Goal: Information Seeking & Learning: Learn about a topic

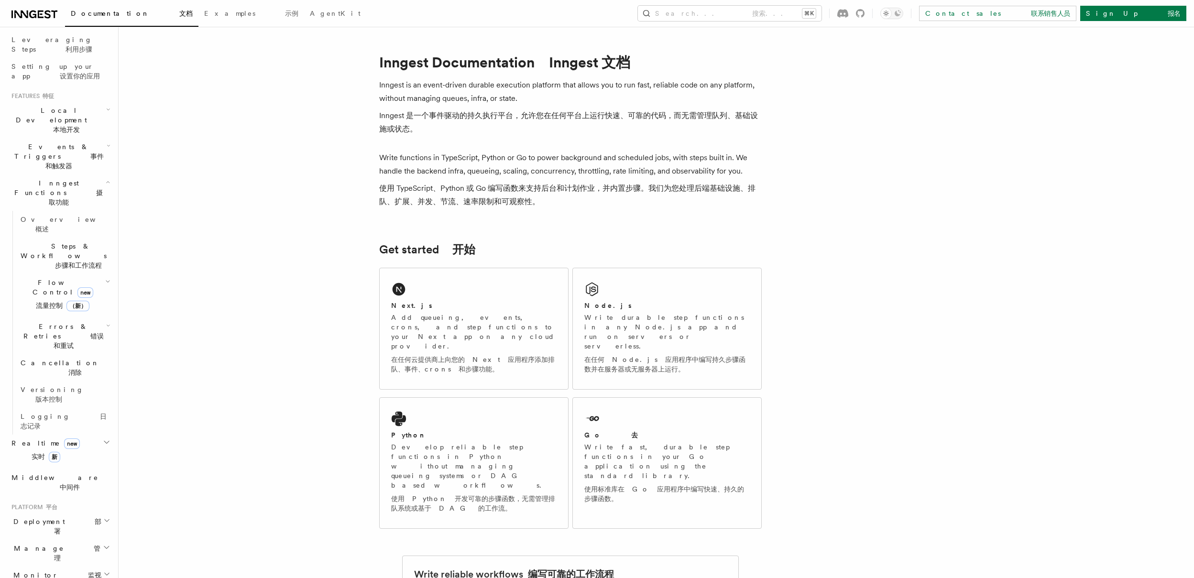
scroll to position [207, 0]
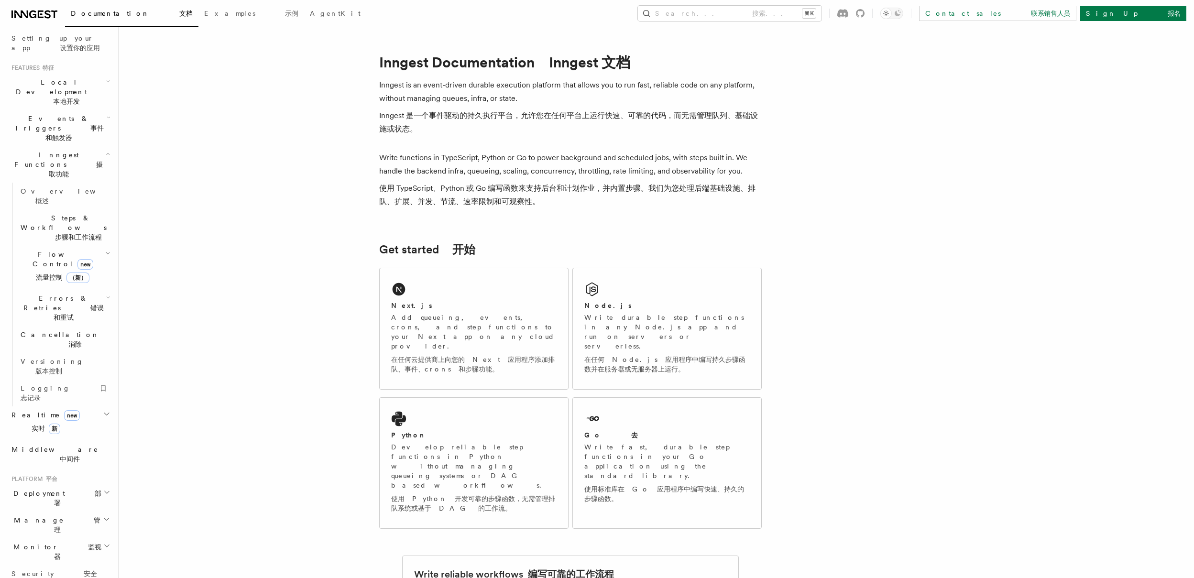
click at [67, 511] on h2 "Manage 管理" at bounding box center [60, 524] width 105 height 27
click at [68, 538] on h2 "Monitor 监视器" at bounding box center [60, 551] width 105 height 27
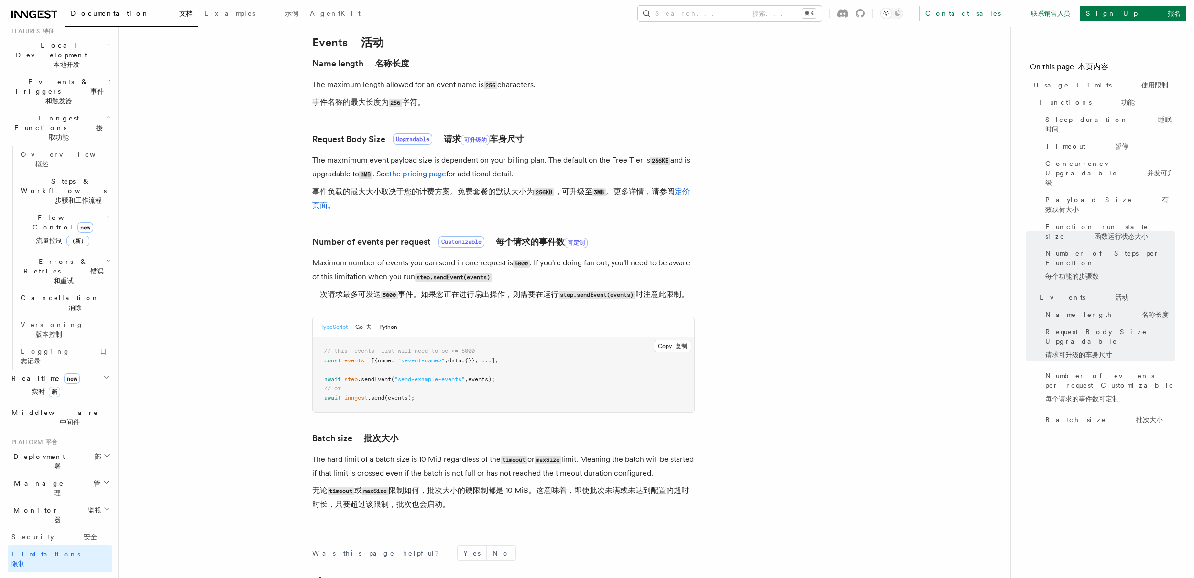
scroll to position [279, 0]
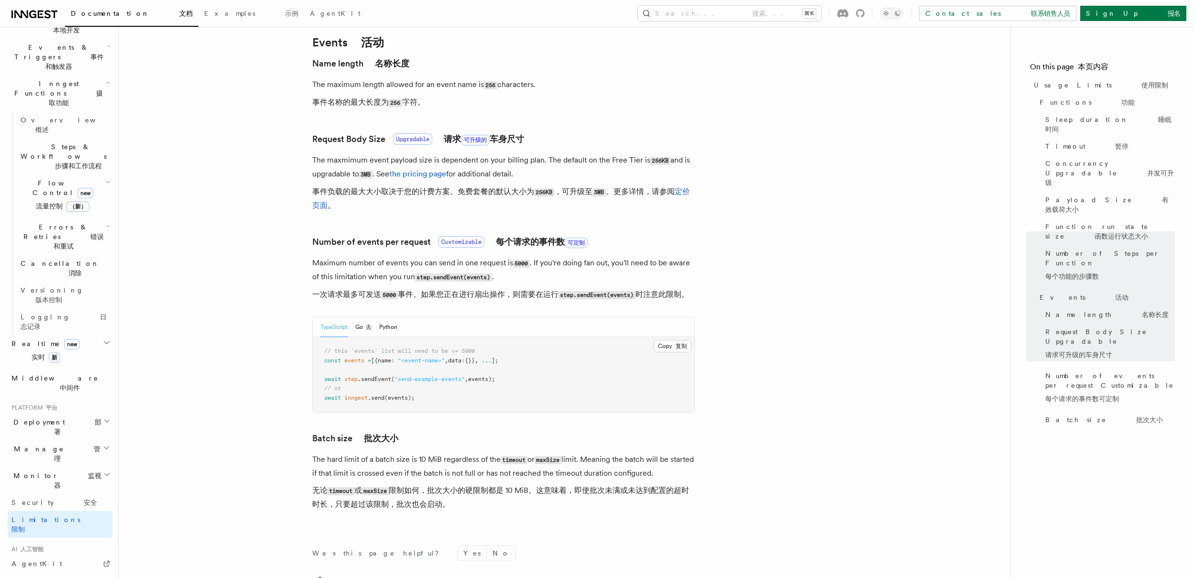
click at [32, 353] on font "实时 新" at bounding box center [46, 357] width 29 height 8
click at [39, 369] on link "Overview 概述" at bounding box center [65, 382] width 96 height 27
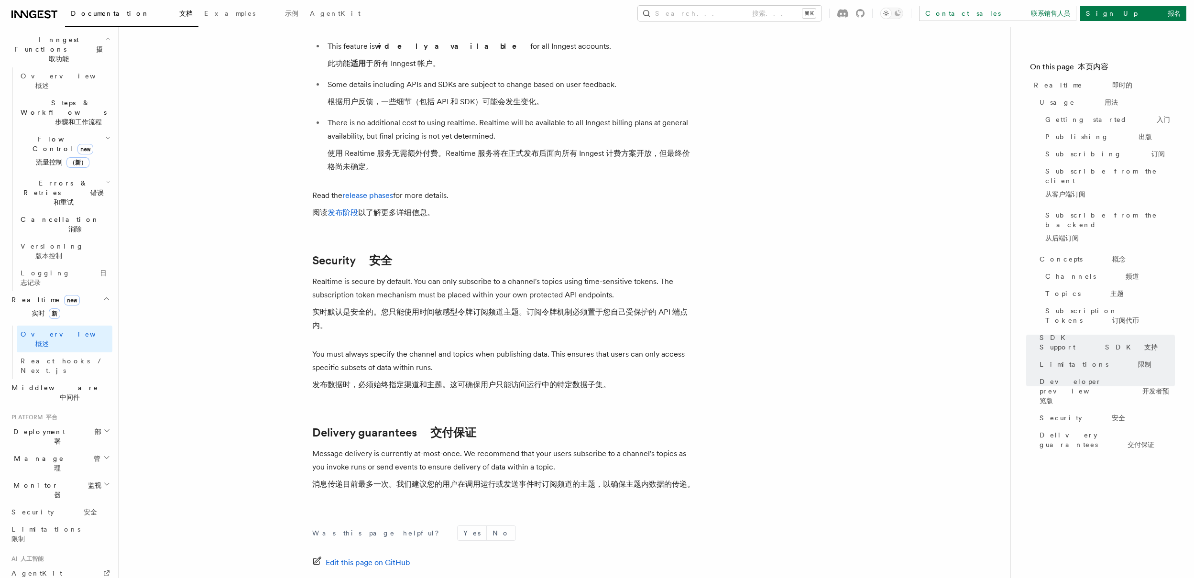
scroll to position [4049, 0]
drag, startPoint x: 578, startPoint y: 357, endPoint x: 420, endPoint y: 350, distance: 158.4
click at [420, 378] on font "发布数据时，必须始终指定渠道和主题。这可确保用户只能访问运行中的特定数据子集。" at bounding box center [461, 384] width 298 height 13
click at [672, 307] on font "实时默认是安全的。您只能使用时间敏感型令牌订阅频道主题。订阅令牌机制必须置于您自己受保护的 API 端点内。" at bounding box center [499, 318] width 375 height 22
drag, startPoint x: 669, startPoint y: 285, endPoint x: 335, endPoint y: 290, distance: 333.7
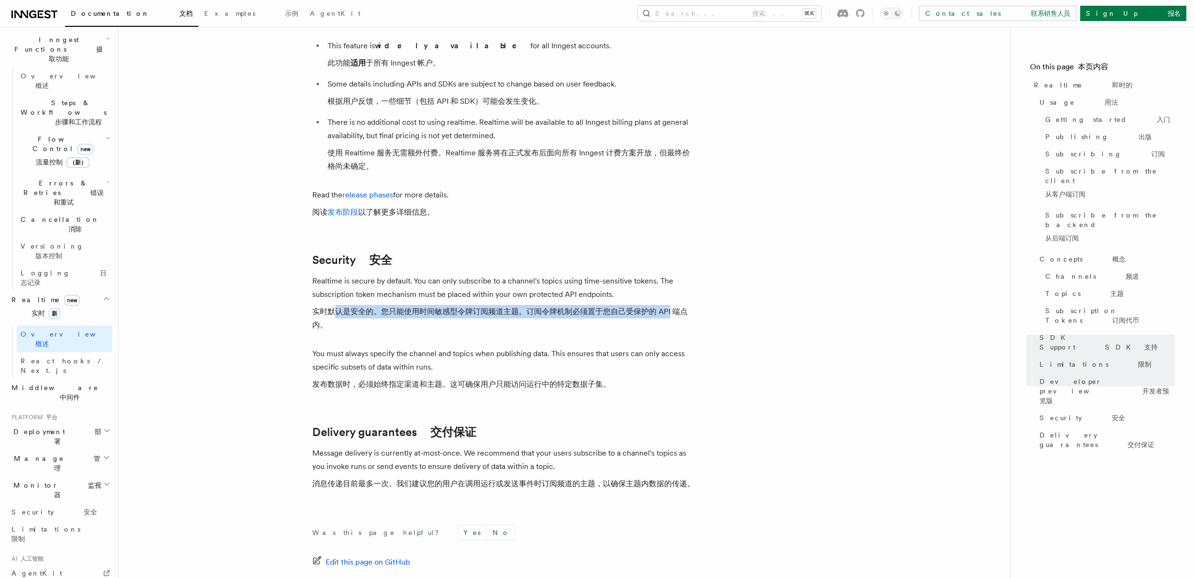
click at [335, 305] on font "实时默认是安全的。您只能使用时间敏感型令牌订阅频道主题。订阅令牌机制必须置于您自己受保护的 API 端点内。" at bounding box center [503, 318] width 382 height 27
click at [393, 307] on font "实时默认是安全的。您只能使用时间敏感型令牌订阅频道主题。订阅令牌机制必须置于您自己受保护的 API 端点内。" at bounding box center [499, 318] width 375 height 22
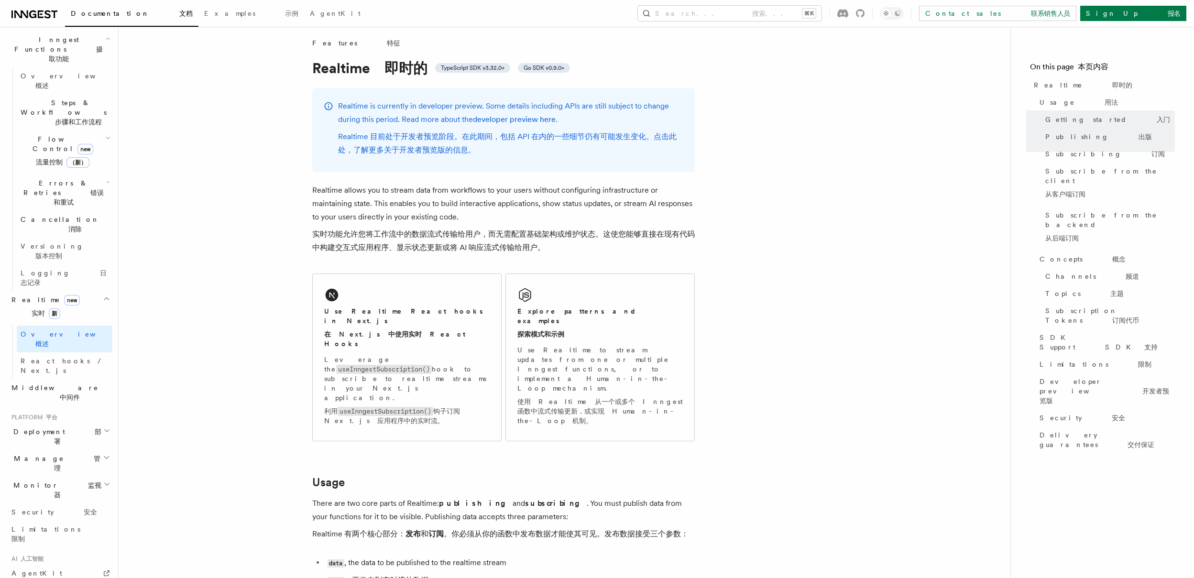
scroll to position [0, 0]
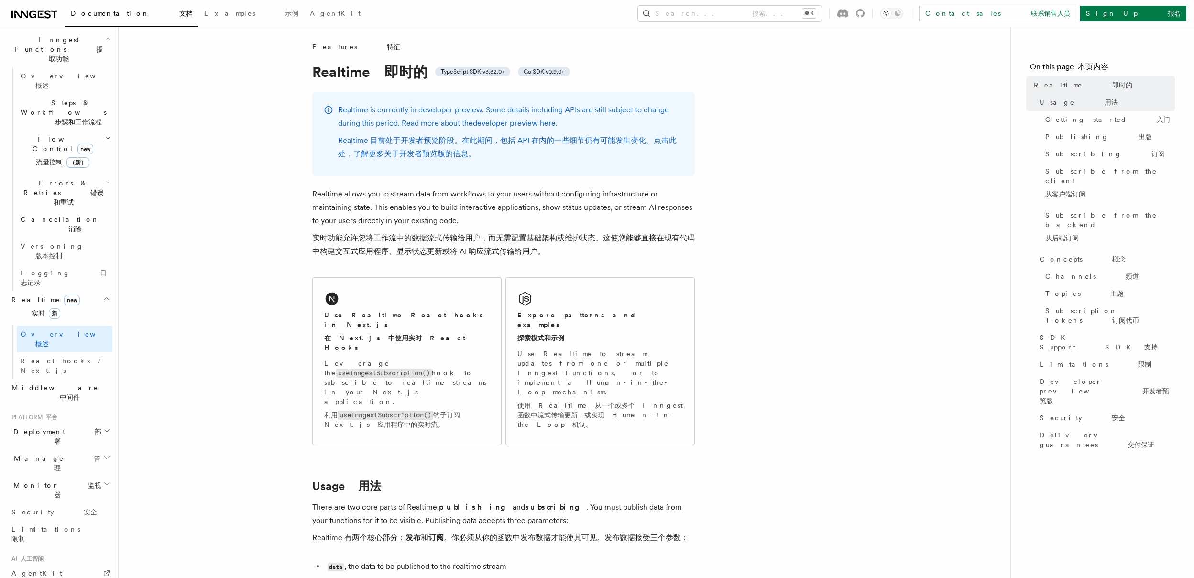
click at [430, 500] on p "There are two core parts of Realtime: publishing and subscribing . You must pub…" at bounding box center [503, 524] width 382 height 48
click at [428, 533] on font "Realtime 有两个核心部分： 发布 和 订阅 。你必须从你的函数中发布数据才能使其可见。发布数据接受三个参数：" at bounding box center [500, 537] width 376 height 9
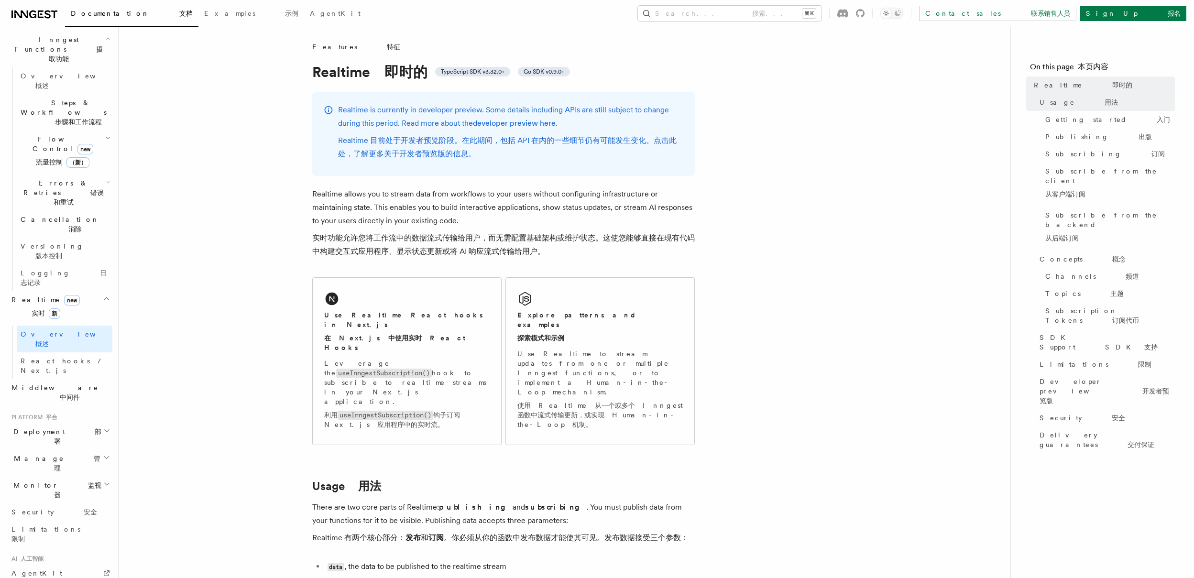
click at [539, 533] on font "Realtime 有两个核心部分： 发布 和 订阅 。你必须从你的函数中发布数据才能使其可见。发布数据接受三个参数：" at bounding box center [500, 537] width 376 height 9
click at [501, 236] on font "实时功能允许您将工作流中的数据流式传输给用户，而无需配置基础架构或维护状态。这使您能够直接在现有代码中构建交互式应用程序、显示状态更新或将 AI 响应流式传输…" at bounding box center [503, 244] width 382 height 22
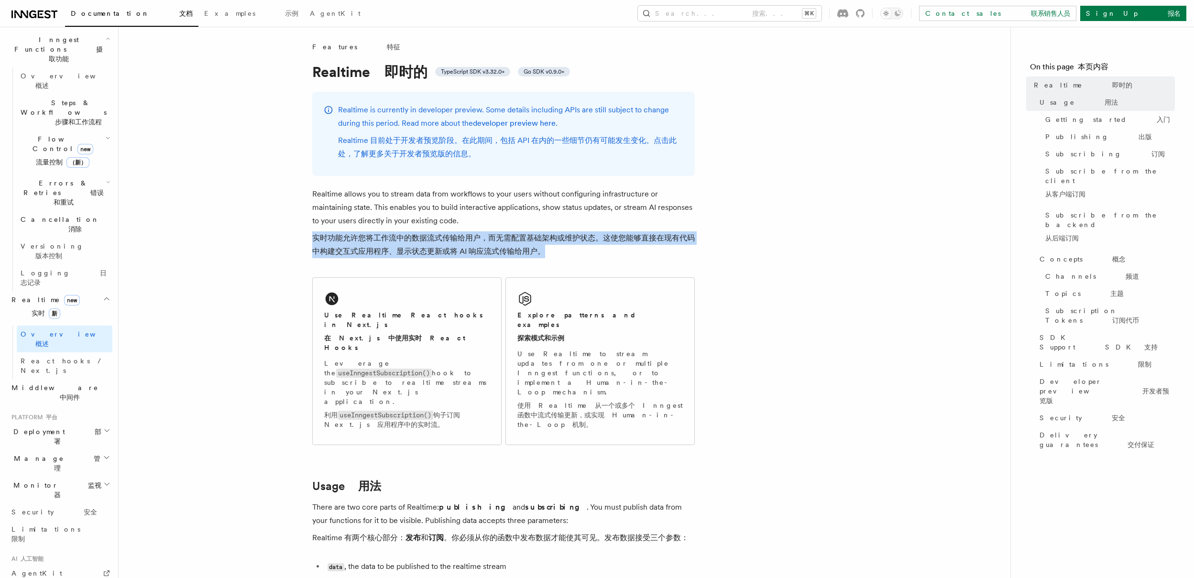
click at [501, 236] on font "实时功能允许您将工作流中的数据流式传输给用户，而无需配置基础架构或维护状态。这使您能够直接在现有代码中构建交互式应用程序、显示状态更新或将 AI 响应流式传输…" at bounding box center [503, 244] width 382 height 22
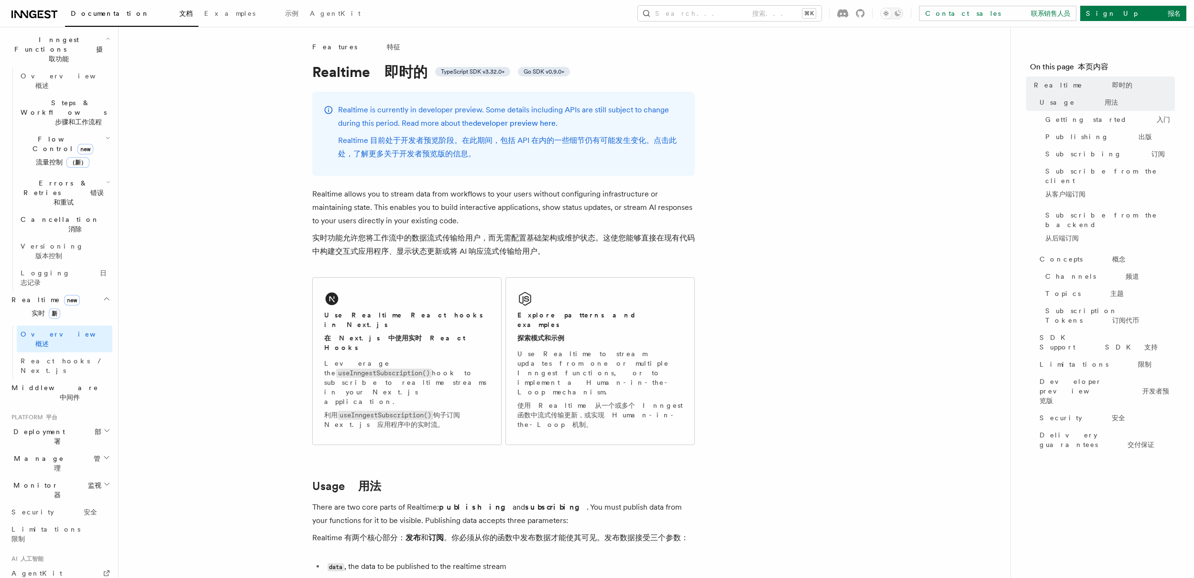
click at [534, 231] on p "Realtime allows you to stream data from workflows to your users without configu…" at bounding box center [503, 224] width 382 height 75
